Goal: Task Accomplishment & Management: Manage account settings

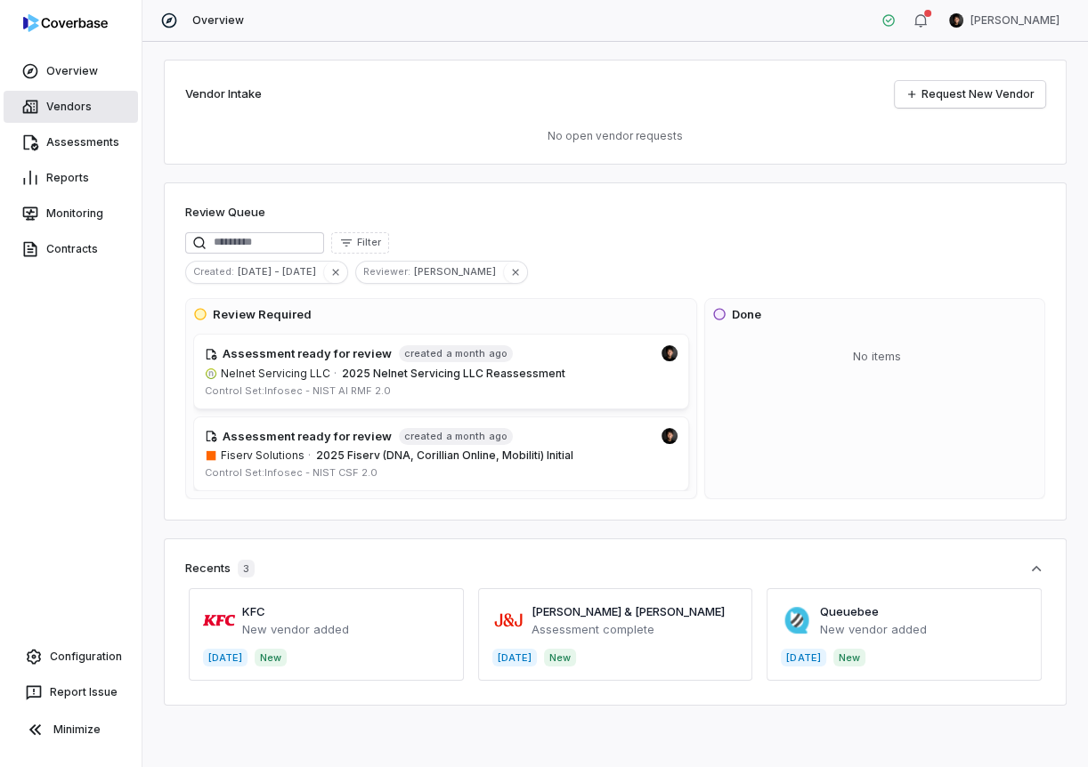
click at [103, 107] on link "Vendors" at bounding box center [71, 107] width 134 height 32
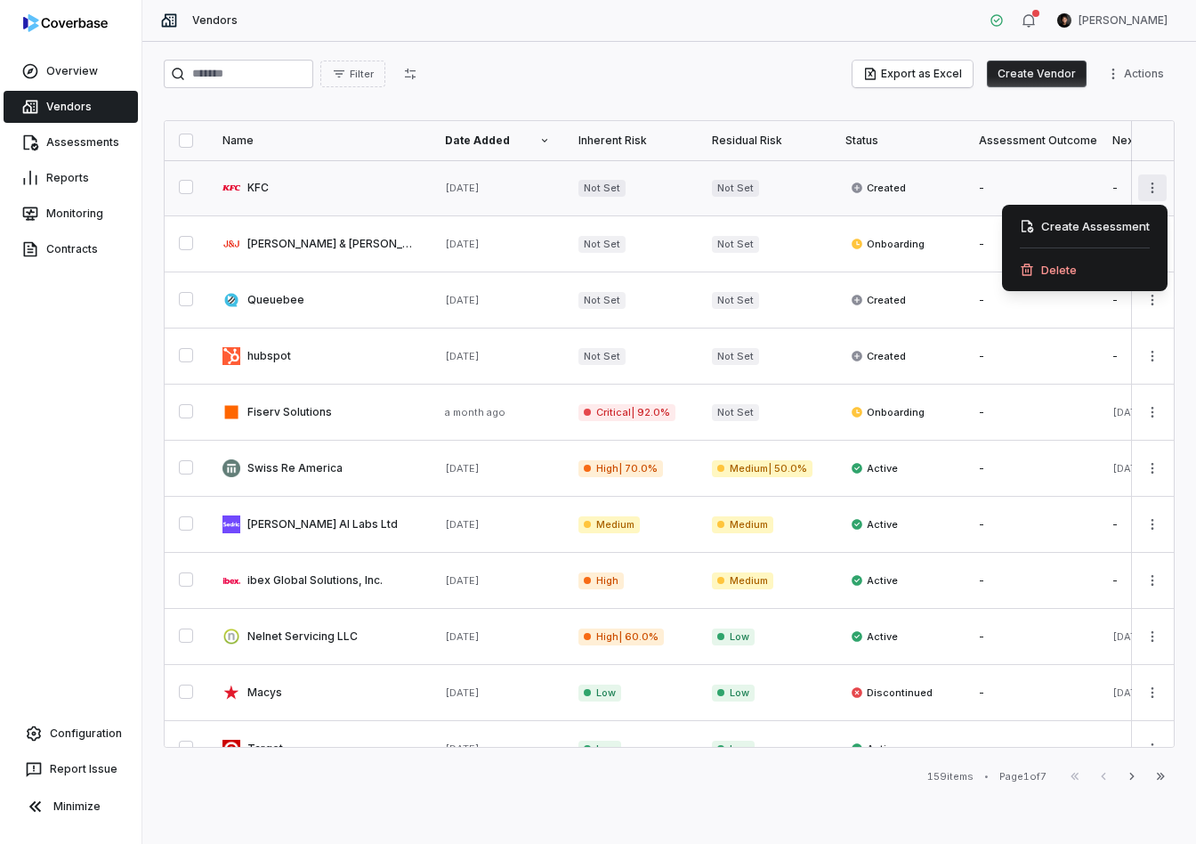
click at [1087, 190] on html "Overview Vendors Assessments Reports Monitoring Contracts Configuration Report …" at bounding box center [598, 422] width 1196 height 844
click at [1087, 275] on div "Delete" at bounding box center [1084, 269] width 151 height 28
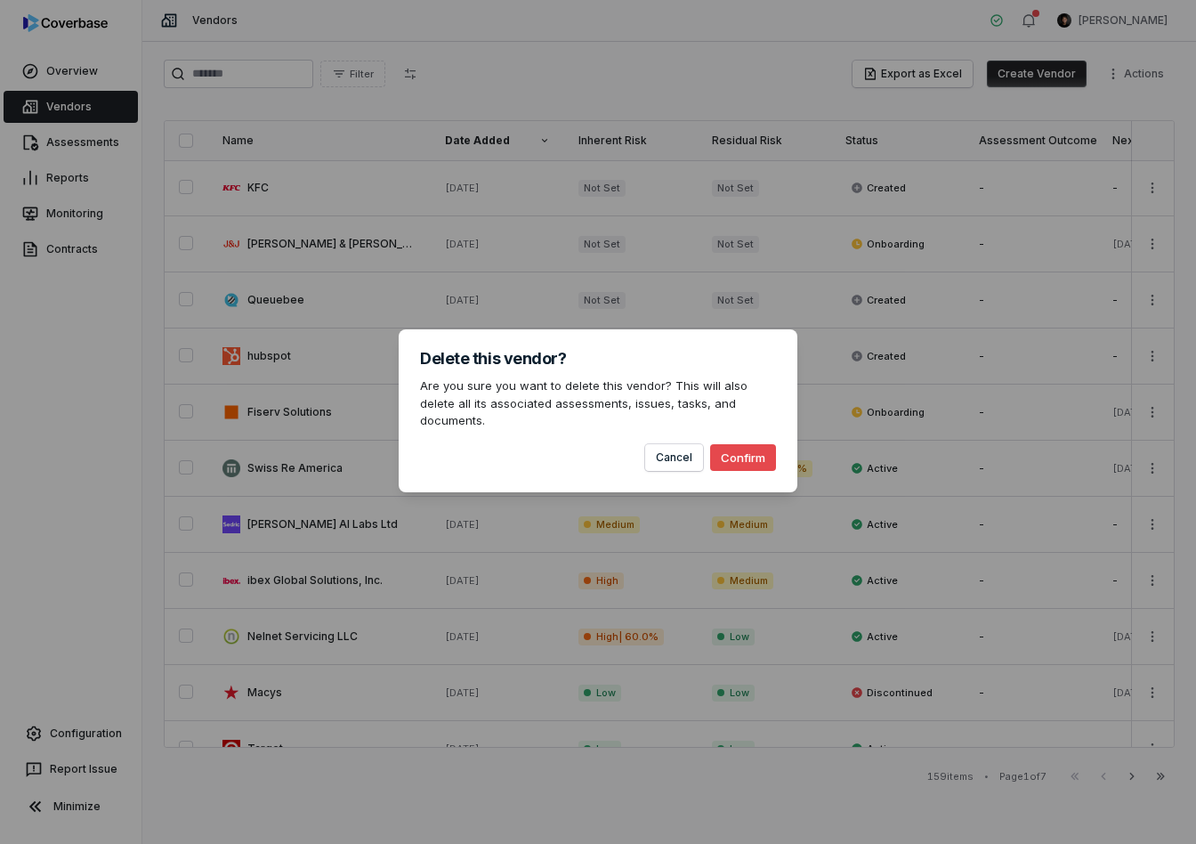
click at [763, 446] on button "Confirm" at bounding box center [743, 457] width 66 height 27
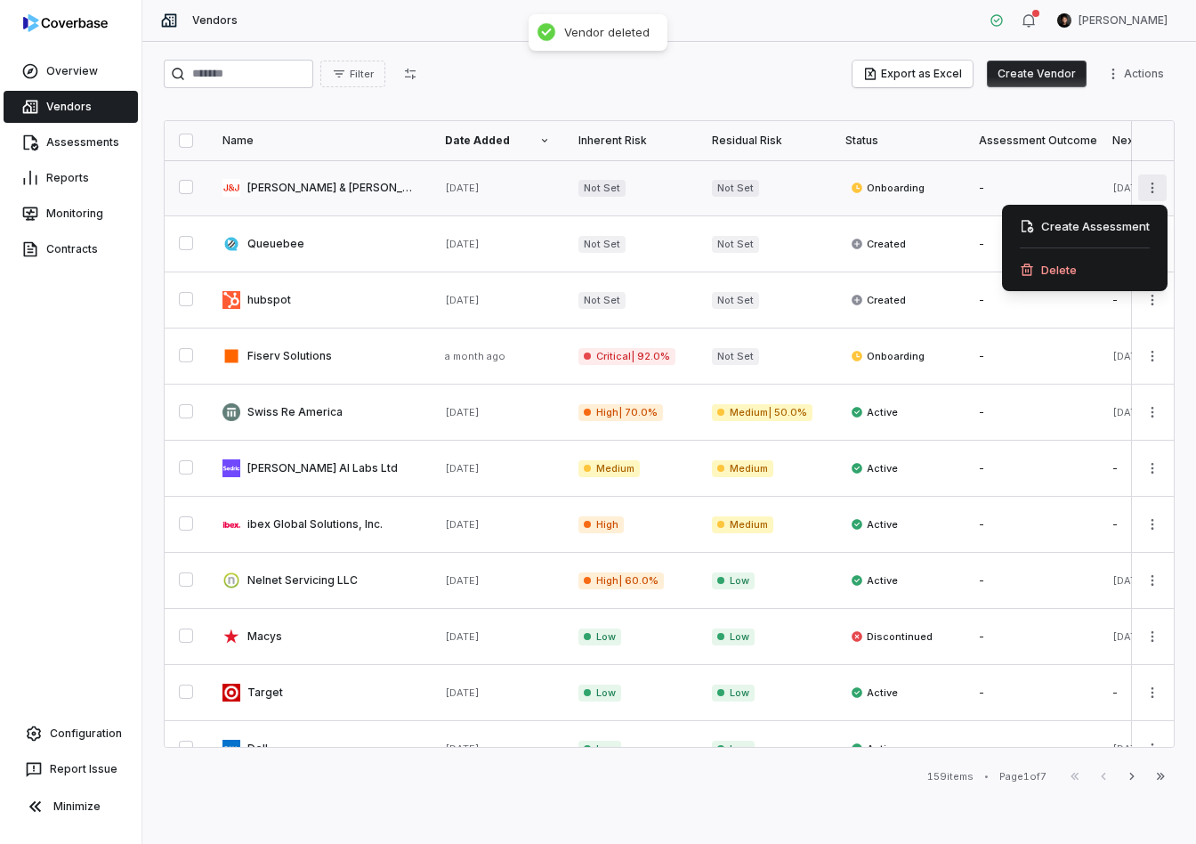
click at [1087, 183] on html "Overview Vendors Assessments Reports Monitoring Contracts Configuration Report …" at bounding box center [598, 422] width 1196 height 844
click at [1087, 260] on div "Delete" at bounding box center [1084, 269] width 151 height 28
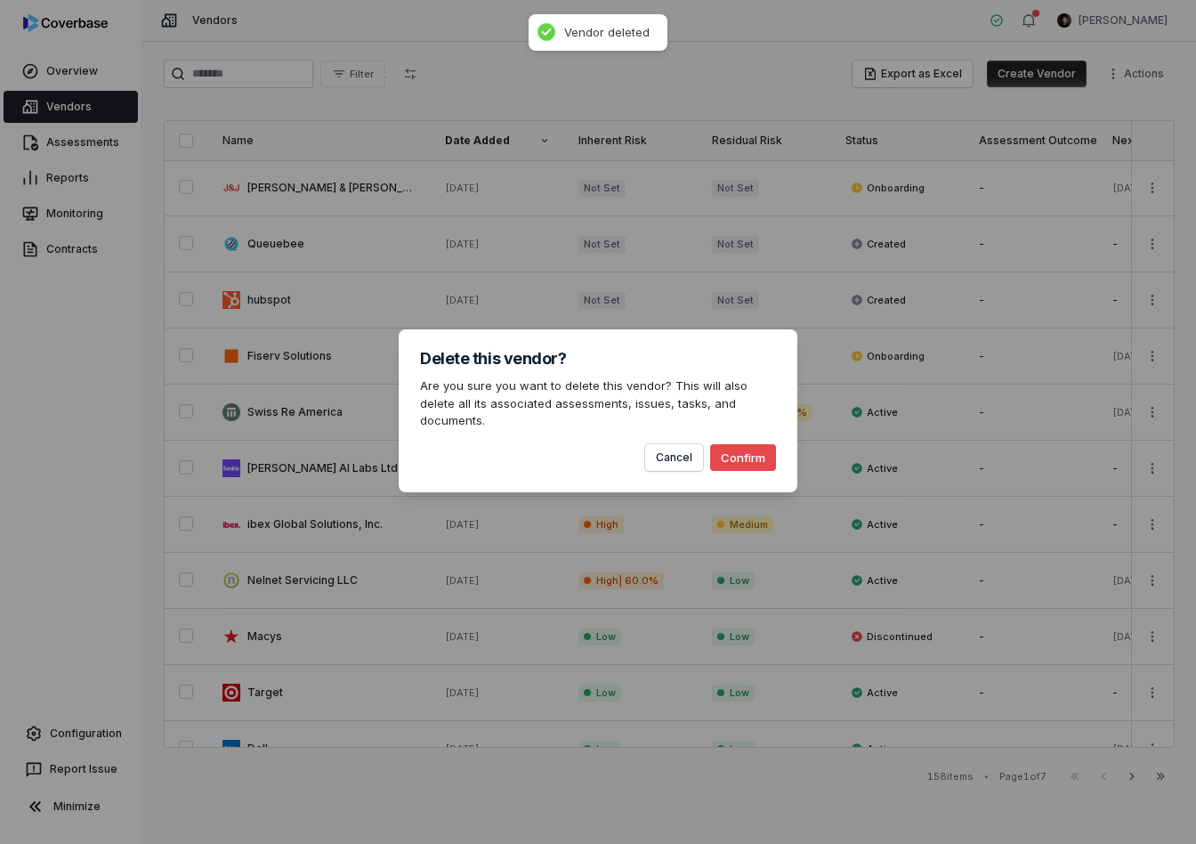
click at [737, 444] on button "Confirm" at bounding box center [743, 457] width 66 height 27
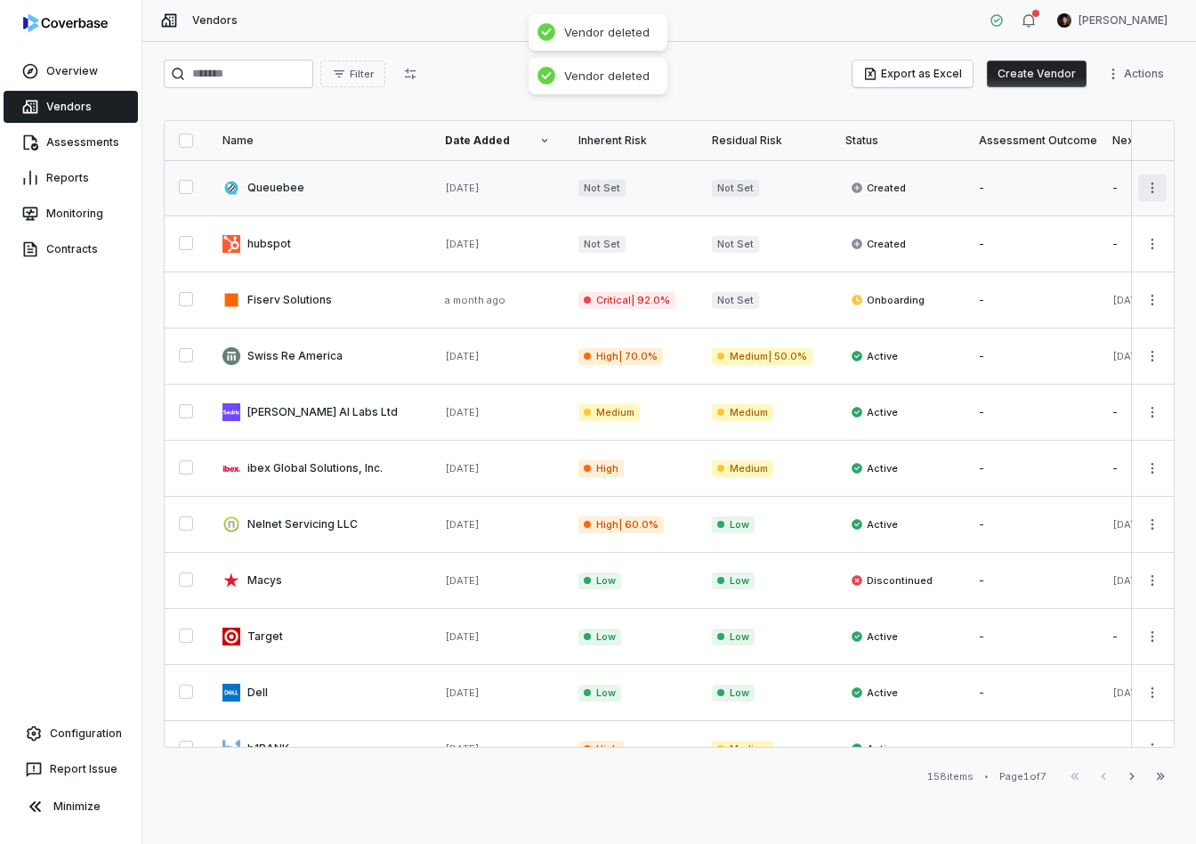
click at [1087, 186] on html "Overview Vendors Assessments Reports Monitoring Contracts Configuration Report …" at bounding box center [598, 422] width 1196 height 844
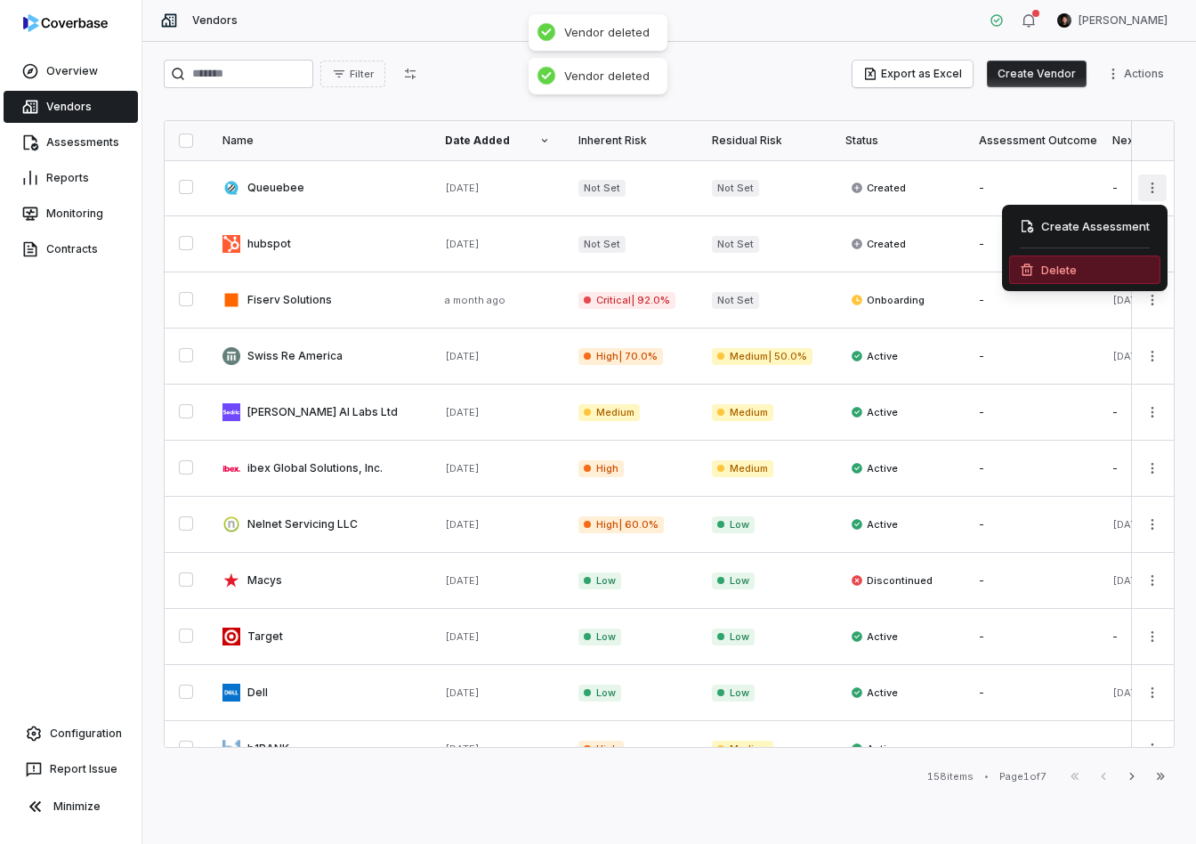
click at [1085, 258] on div "Delete" at bounding box center [1084, 269] width 151 height 28
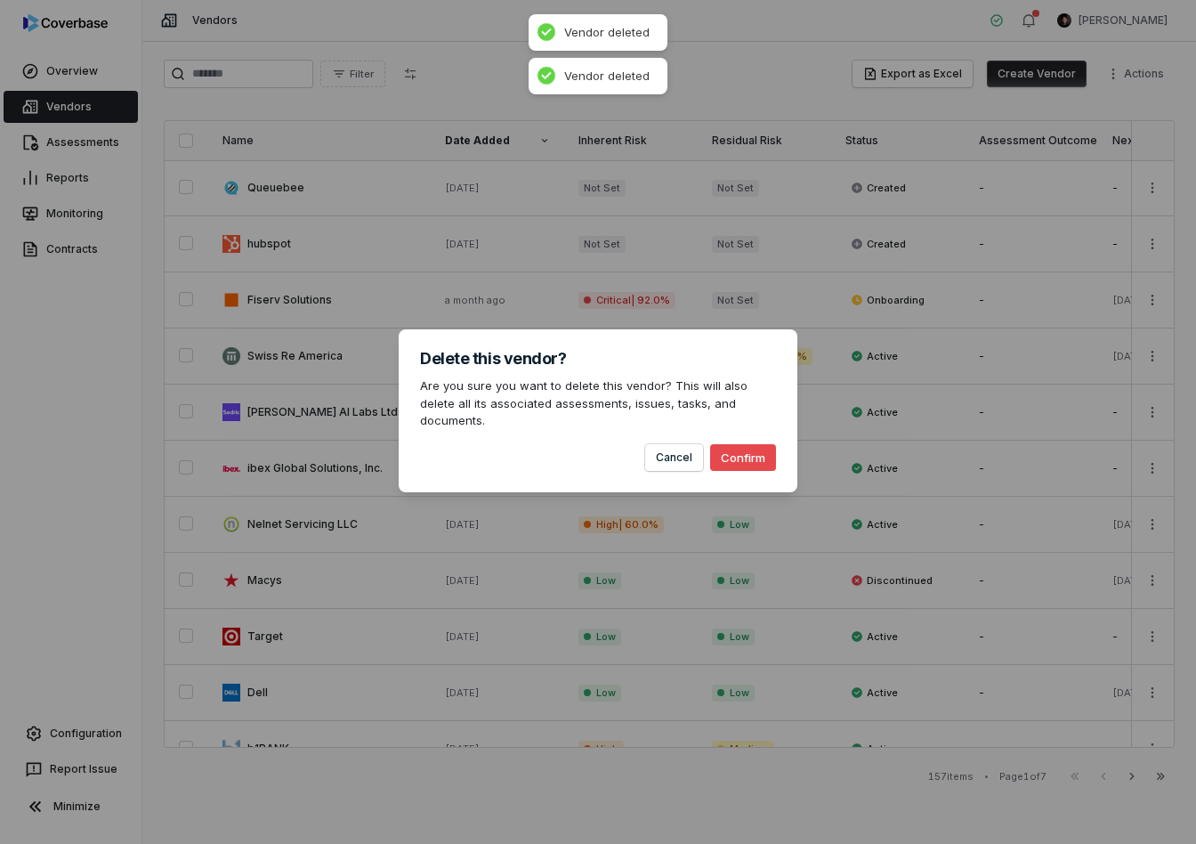
click at [746, 448] on button "Confirm" at bounding box center [743, 457] width 66 height 27
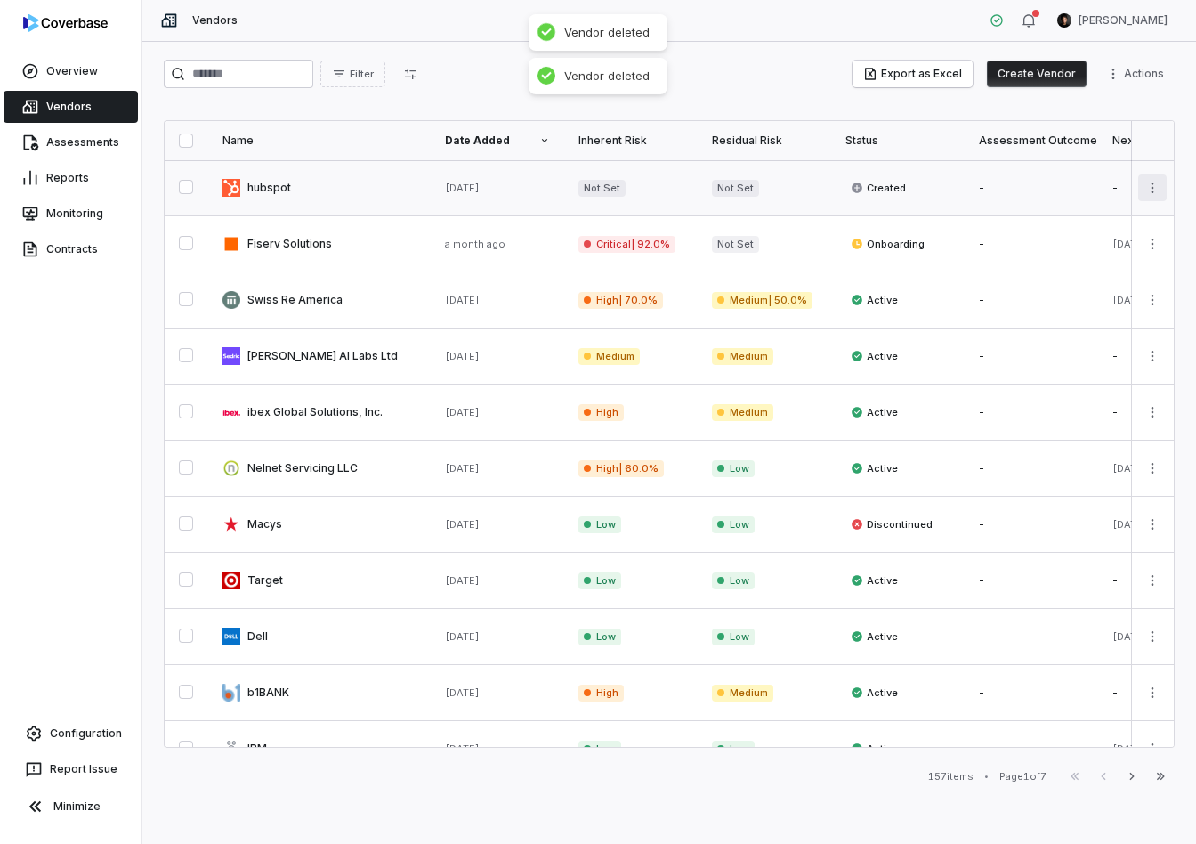
click at [1087, 174] on html "Overview Vendors Assessments Reports Monitoring Contracts Configuration Report …" at bounding box center [598, 422] width 1196 height 844
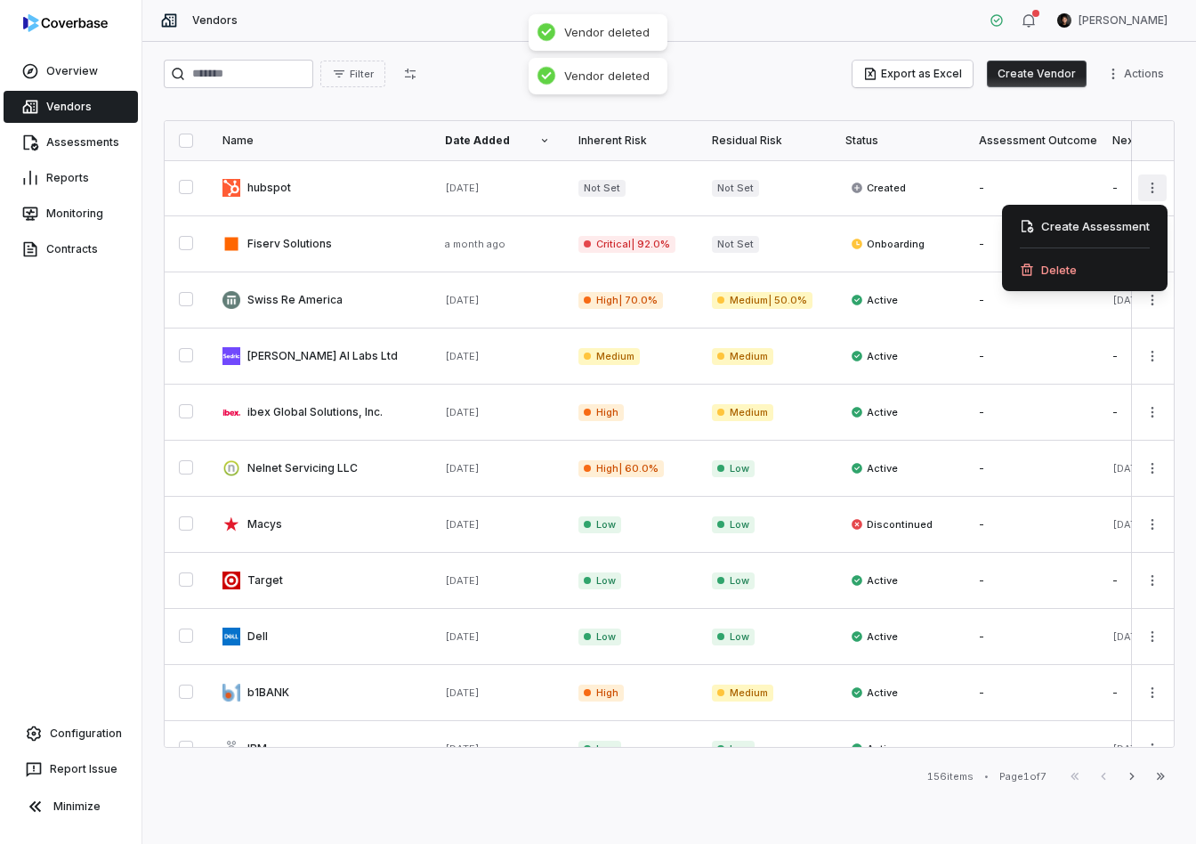
click at [1072, 263] on div "Delete" at bounding box center [1084, 269] width 151 height 28
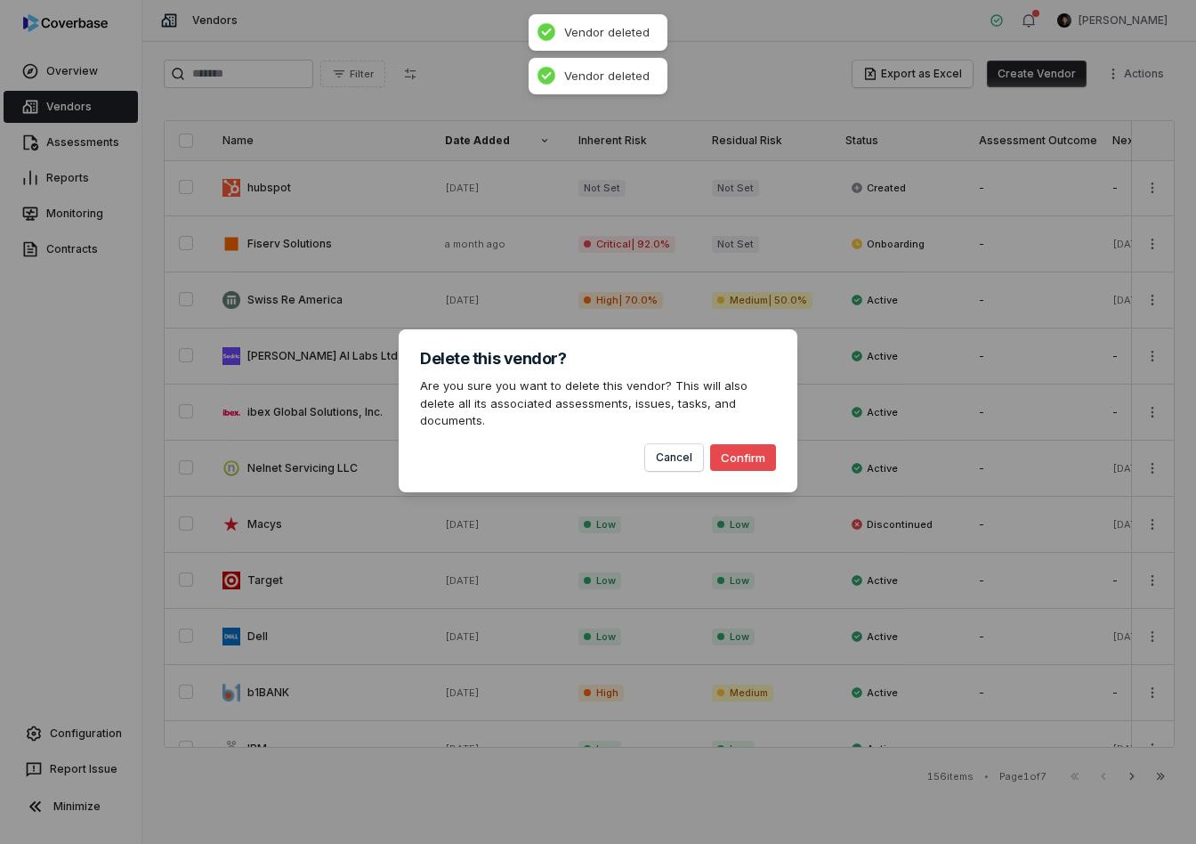
click at [754, 433] on div "Cancel Confirm" at bounding box center [598, 450] width 356 height 41
click at [760, 464] on div "Delete this vendor? Are you sure you want to delete this vendor? This will also…" at bounding box center [598, 410] width 399 height 163
click at [760, 456] on button "Confirm" at bounding box center [743, 457] width 66 height 27
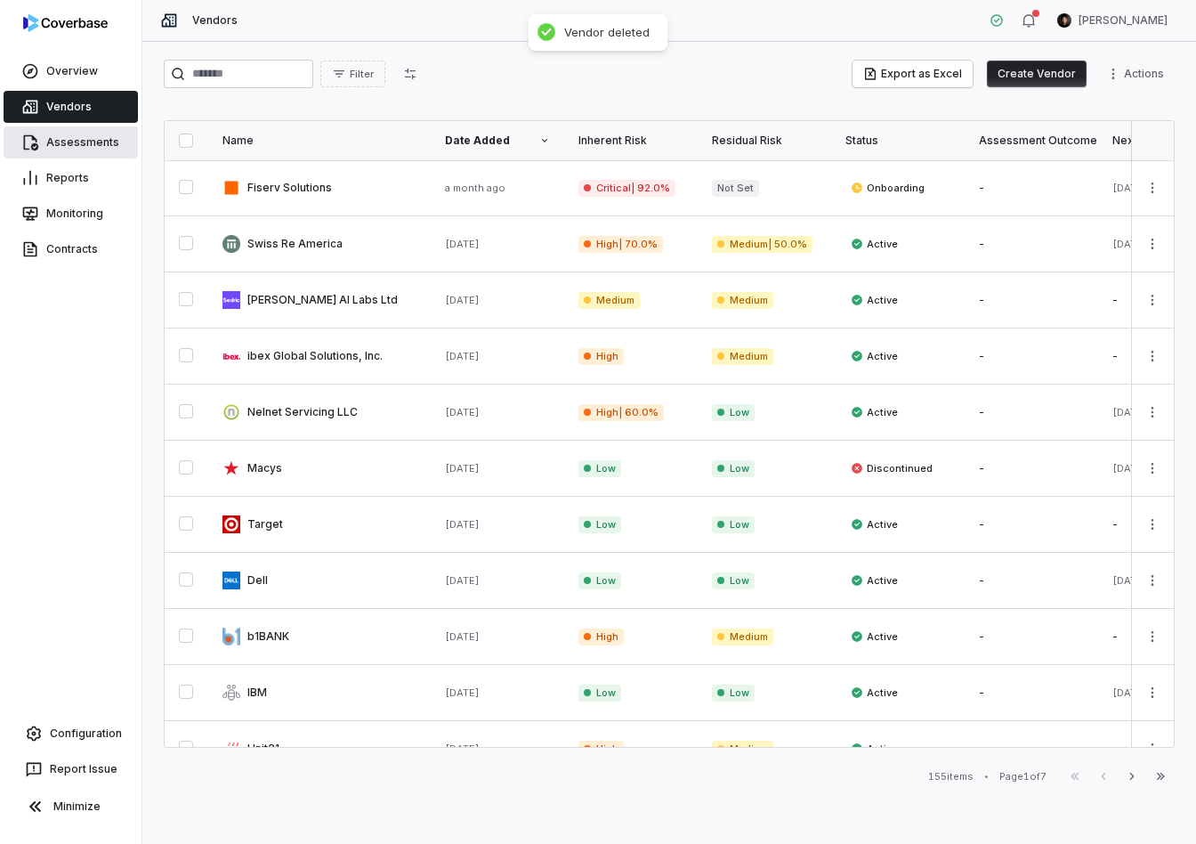
click at [101, 150] on link "Assessments" at bounding box center [71, 142] width 134 height 32
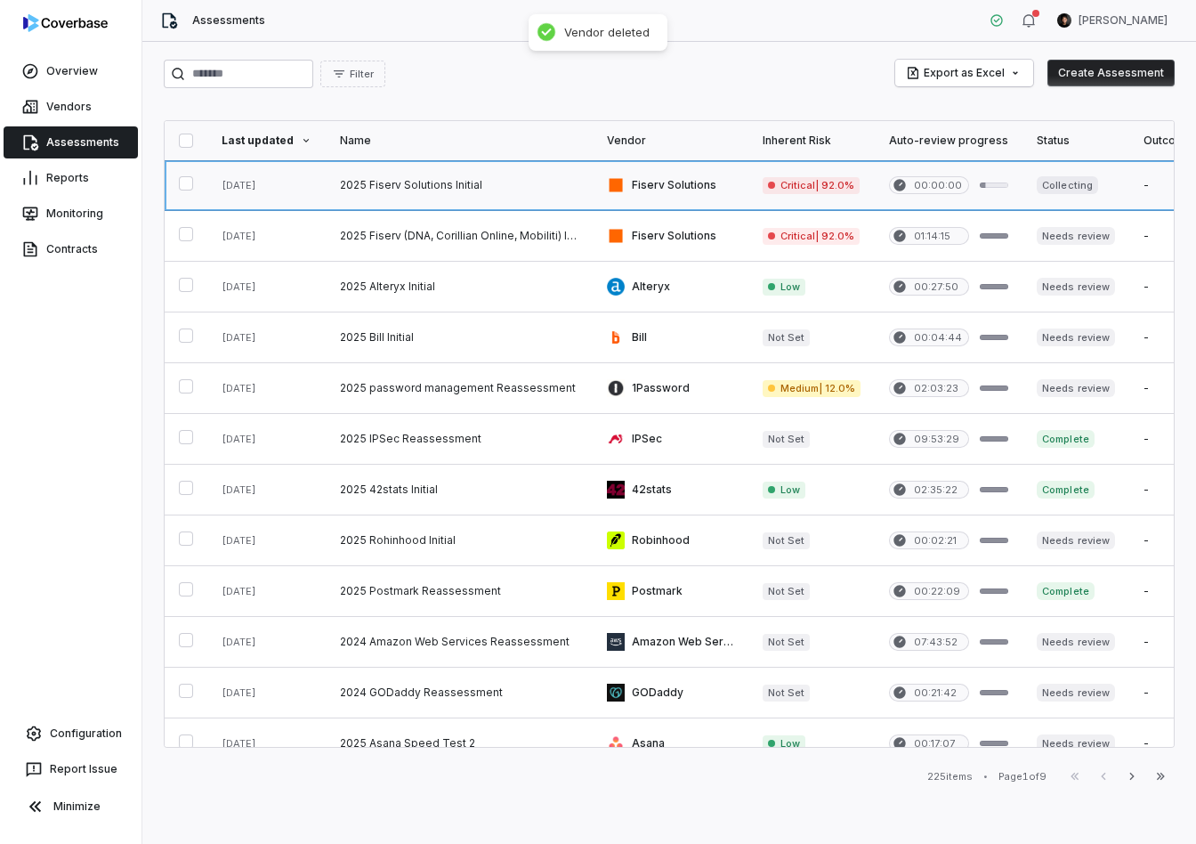
click at [1087, 185] on link at bounding box center [1177, 185] width 95 height 50
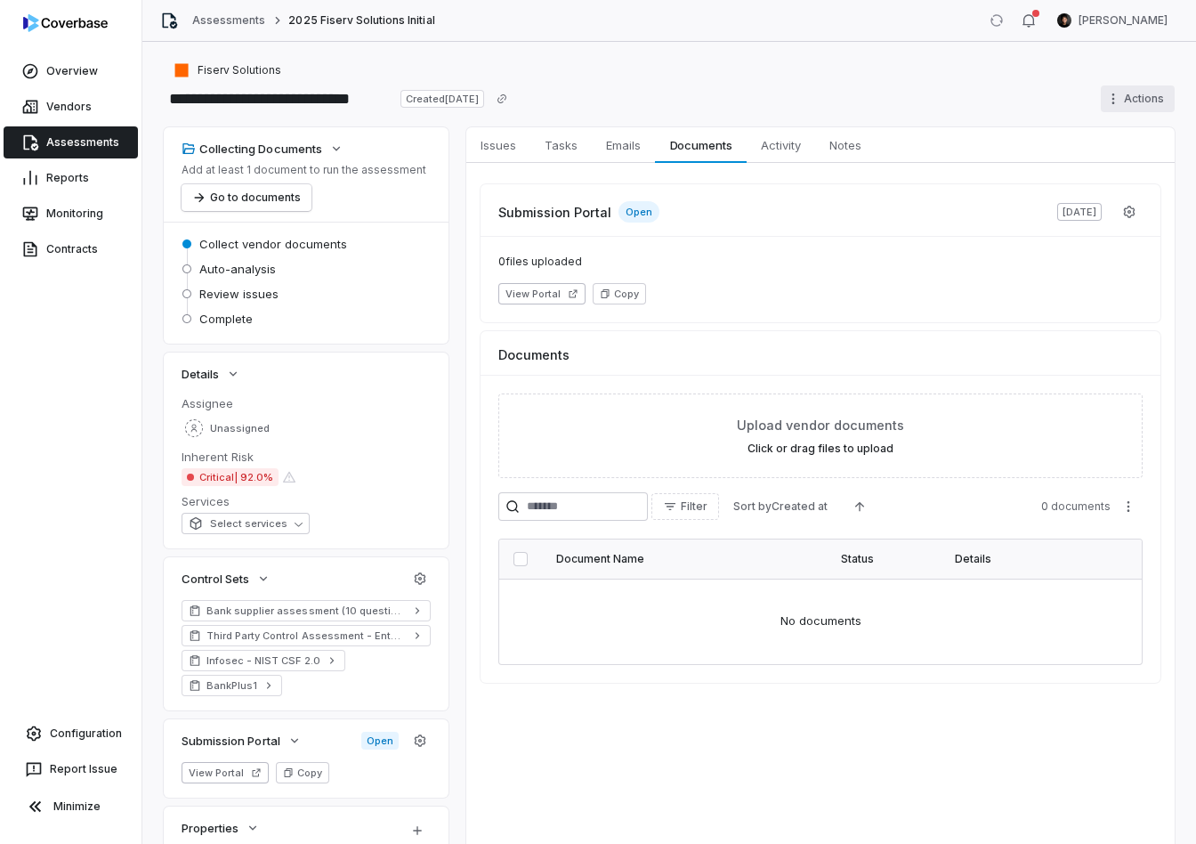
click at [1087, 102] on html "**********" at bounding box center [598, 422] width 1196 height 844
click at [1077, 252] on div "Delete" at bounding box center [1116, 253] width 128 height 28
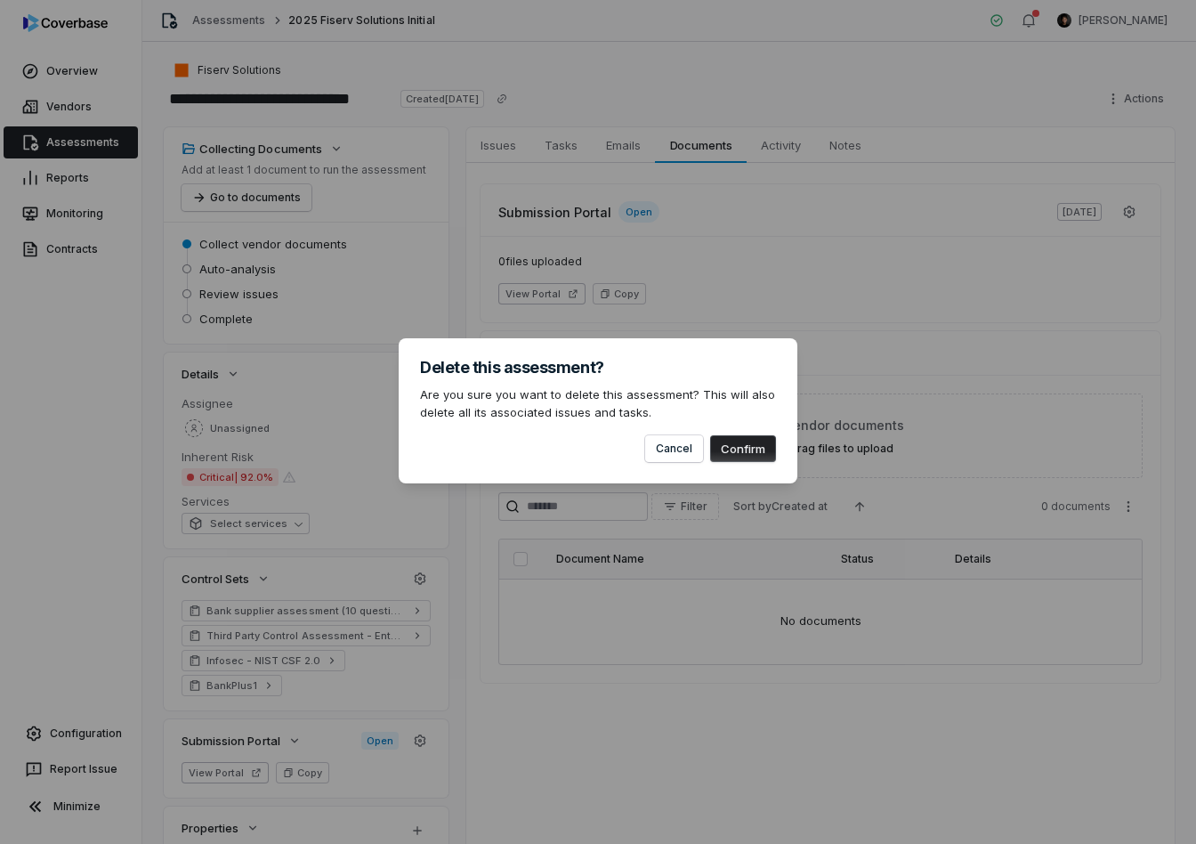
click at [725, 436] on button "Confirm" at bounding box center [743, 448] width 66 height 27
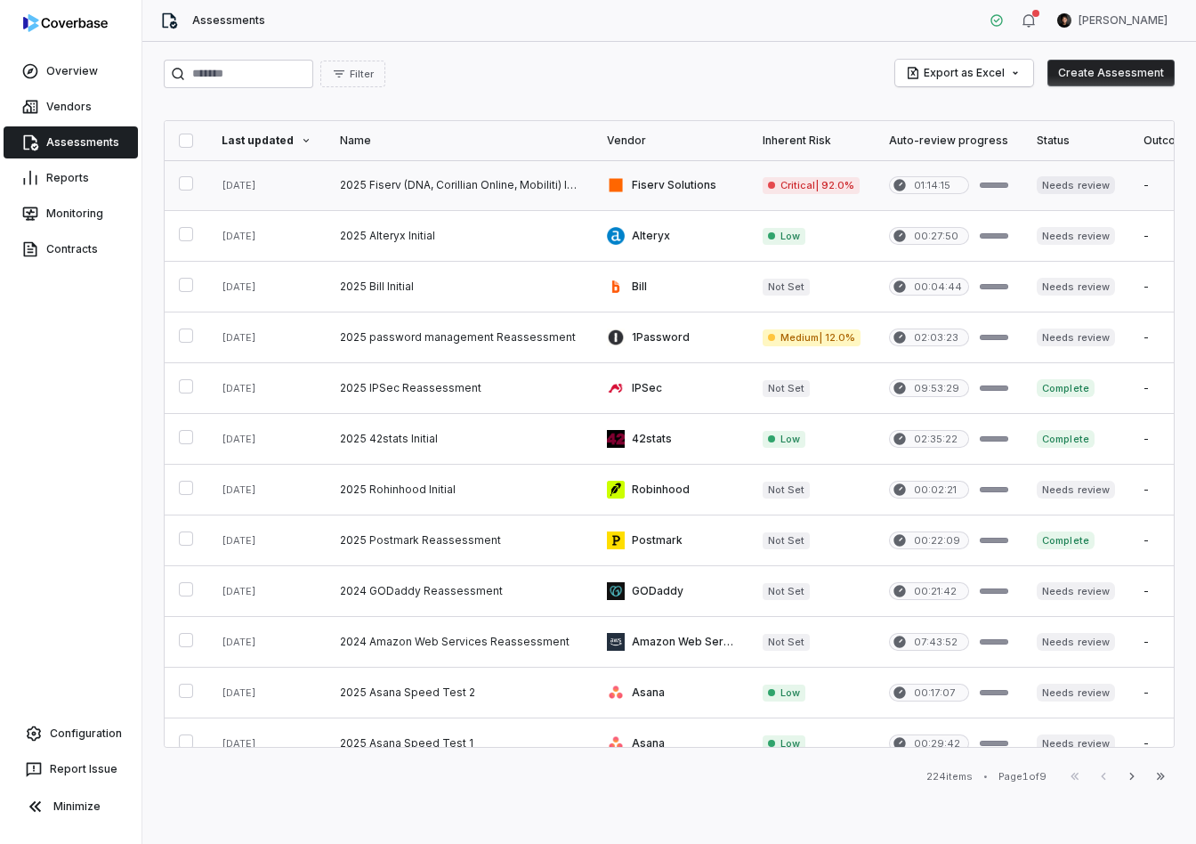
click at [355, 189] on link at bounding box center [459, 185] width 267 height 50
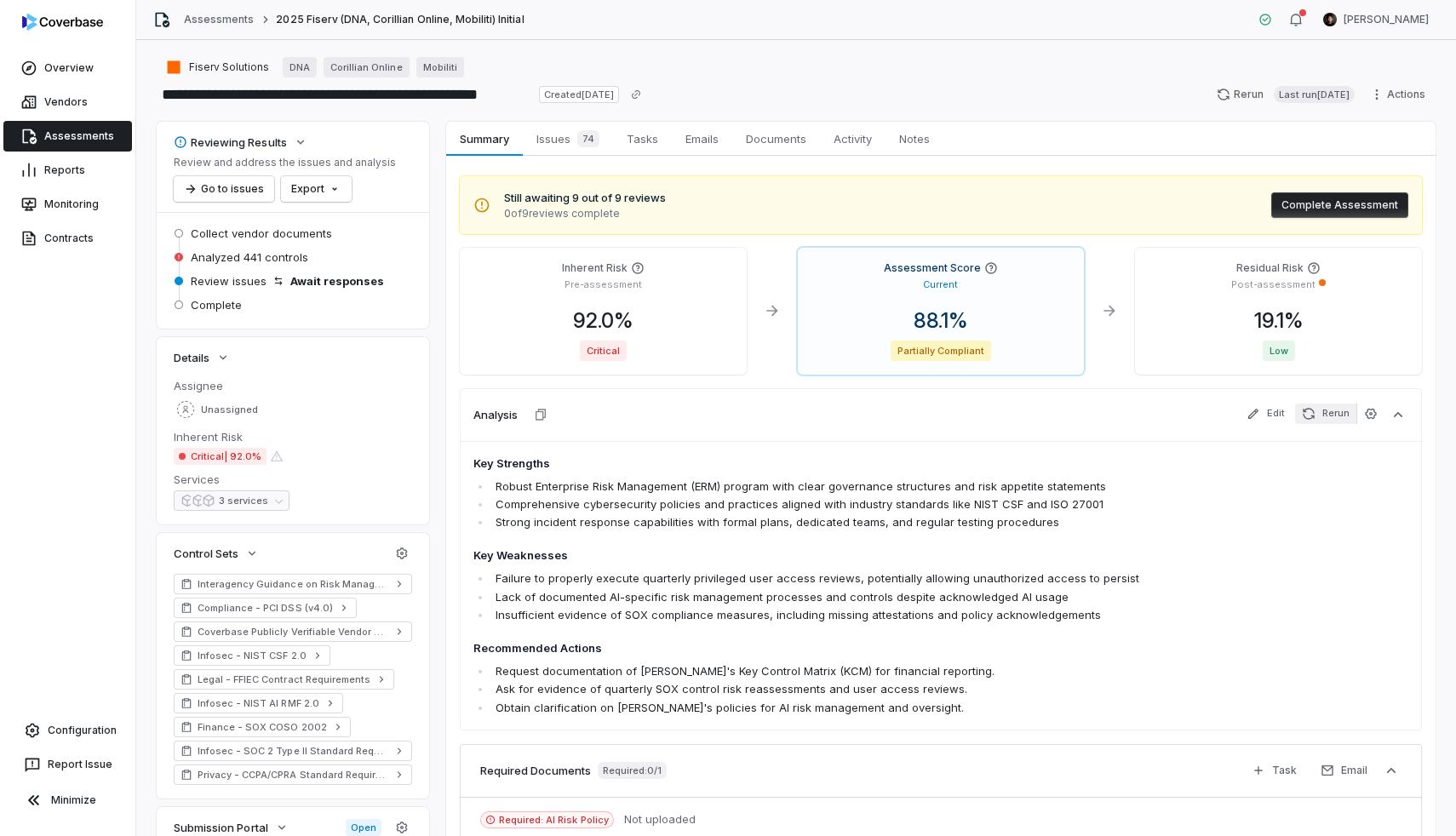
click at [1143, 413] on button "Rerun" at bounding box center [1326, 413] width 61 height 20
